Goal: Task Accomplishment & Management: Manage account settings

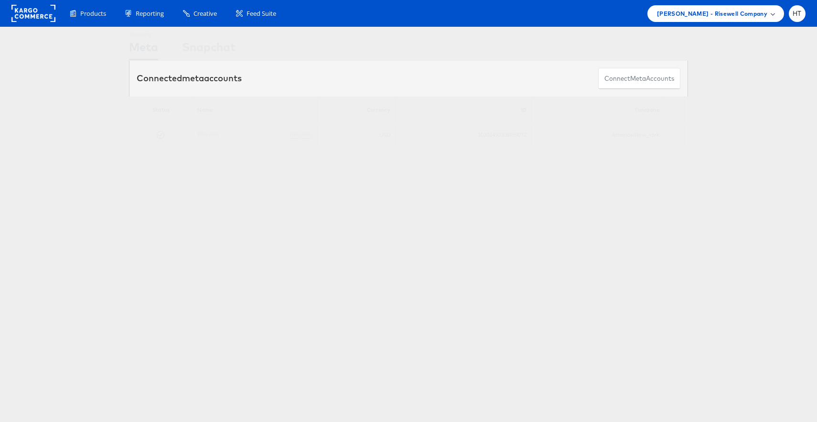
click at [749, 13] on span "Mason - Risewell Company" at bounding box center [712, 14] width 110 height 10
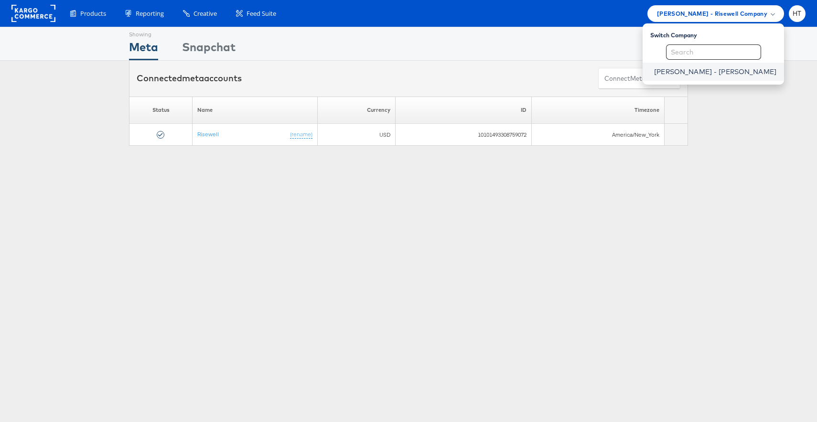
click at [721, 76] on link "Mason - Alexis Bittar" at bounding box center [715, 72] width 122 height 10
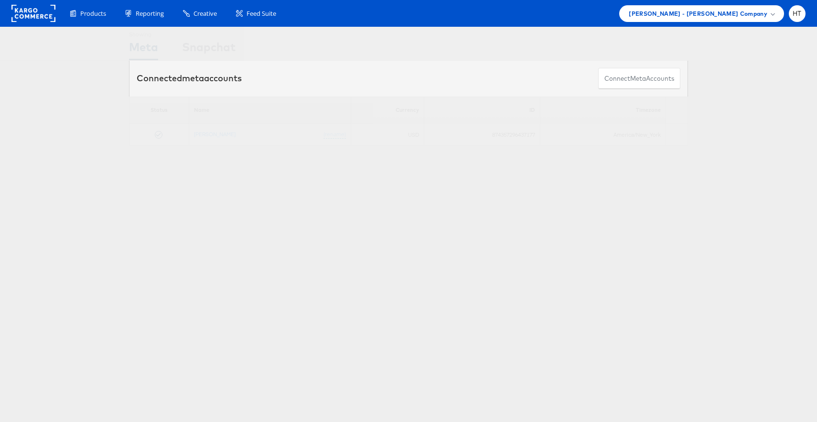
click at [633, 211] on div "Showing Meta Showing [GEOGRAPHIC_DATA] Connected meta accounts Connect meta Acc…" at bounding box center [408, 266] width 817 height 478
